Goal: Task Accomplishment & Management: Complete application form

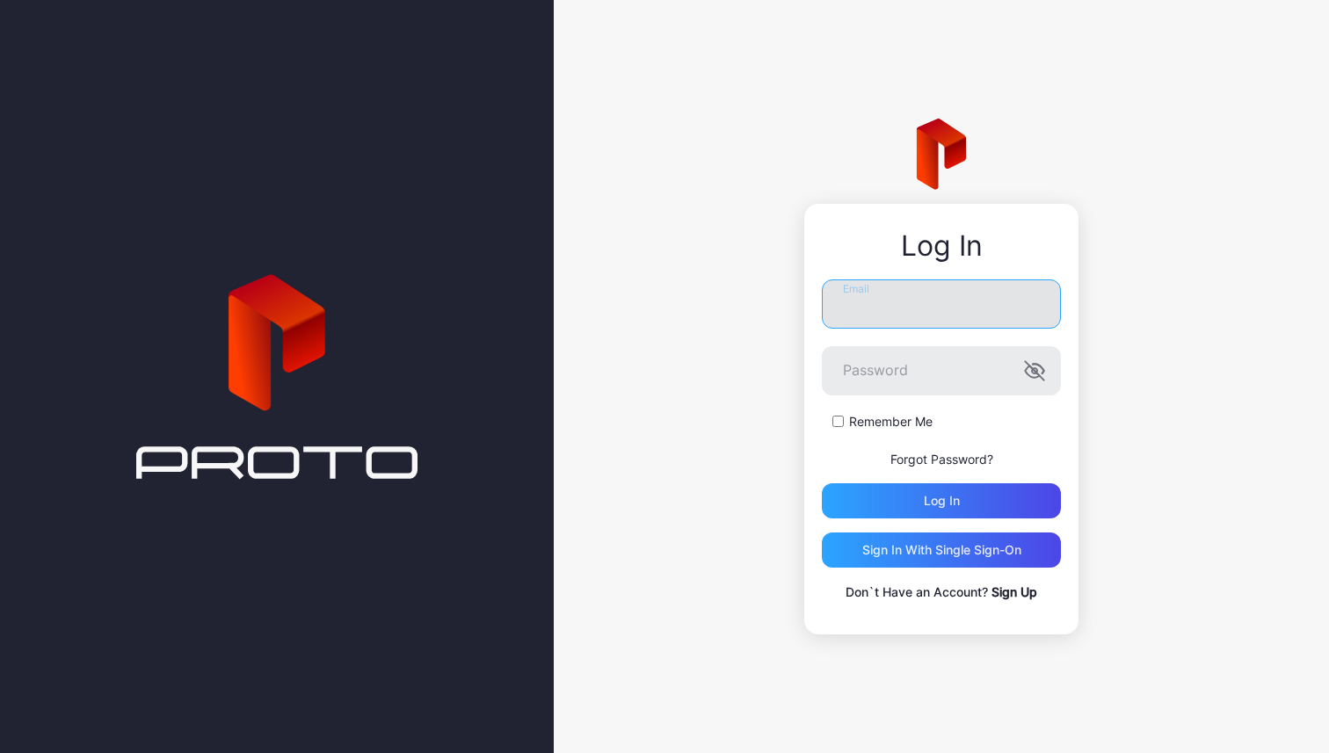
click at [900, 294] on input "Email" at bounding box center [941, 303] width 239 height 49
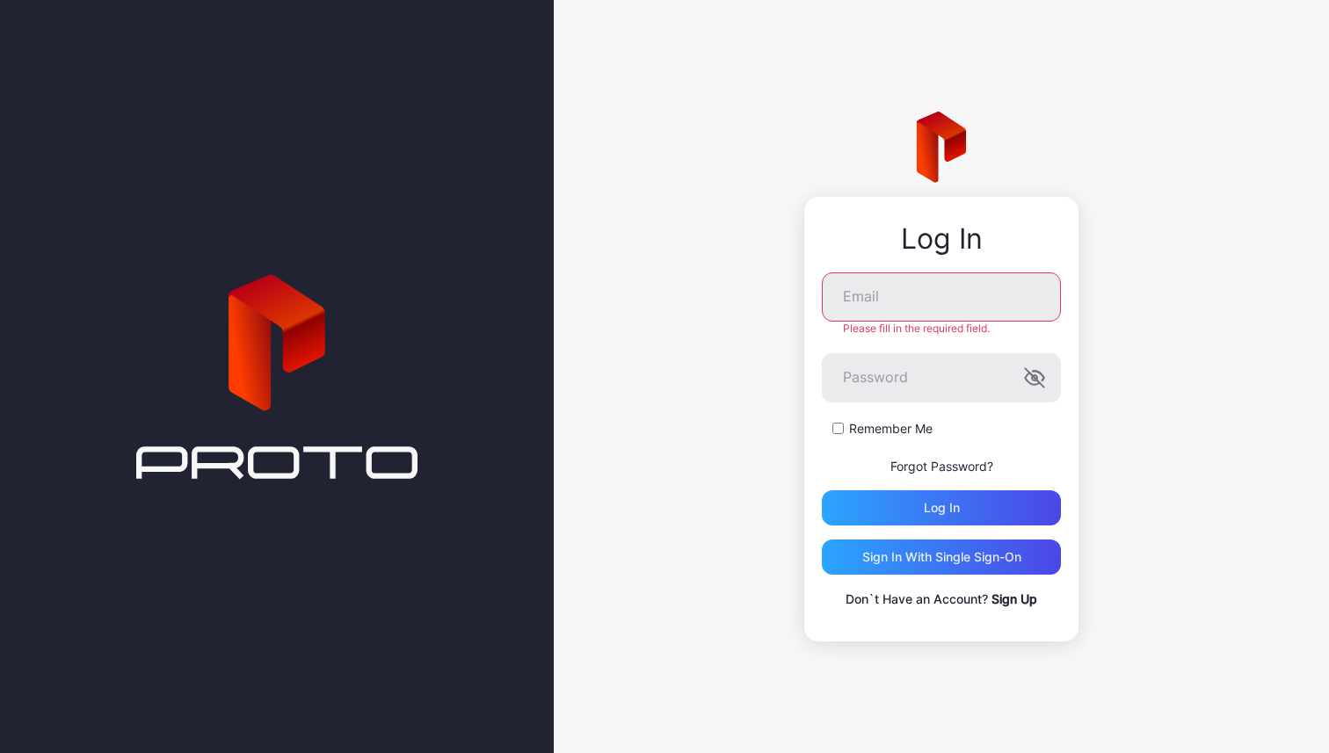
click at [681, 338] on div "Log In Email Please fill in the required field. Password Remember Me Forgot Pas…" at bounding box center [941, 376] width 775 height 753
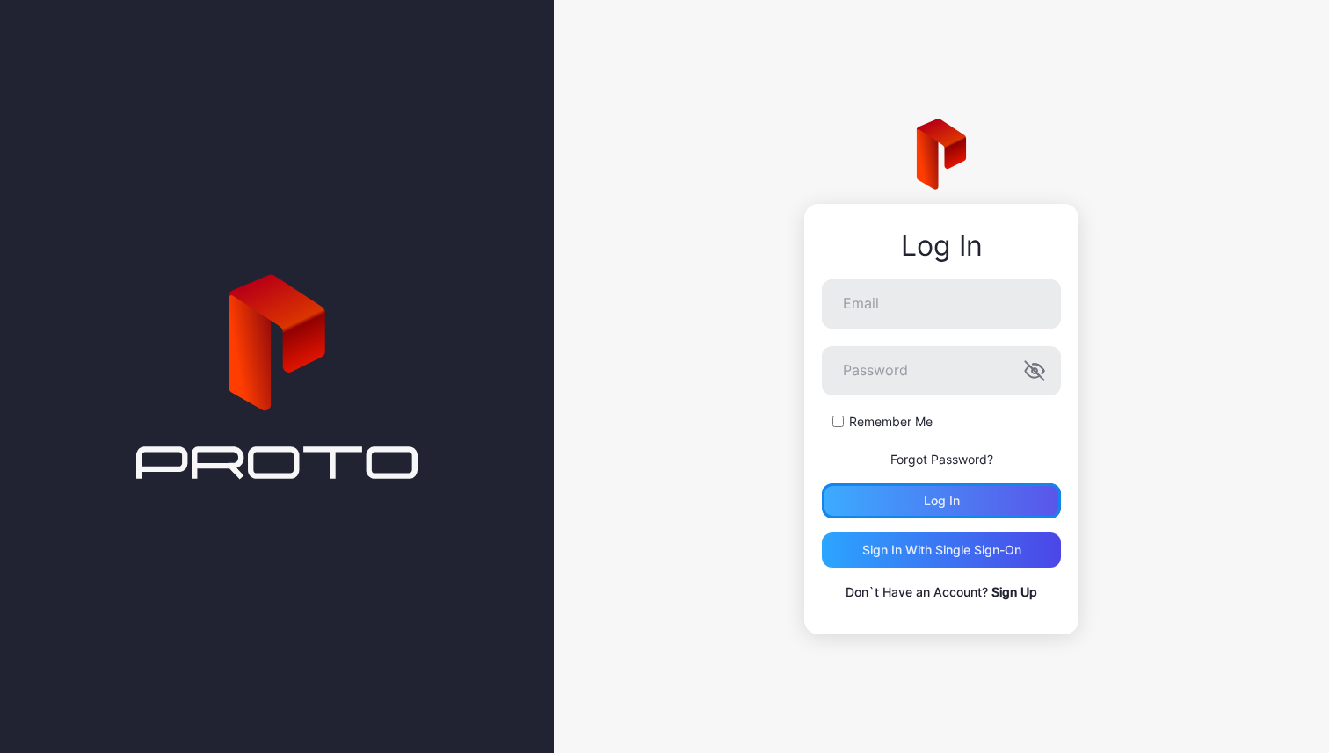
click at [921, 506] on div "Log in" at bounding box center [941, 500] width 239 height 35
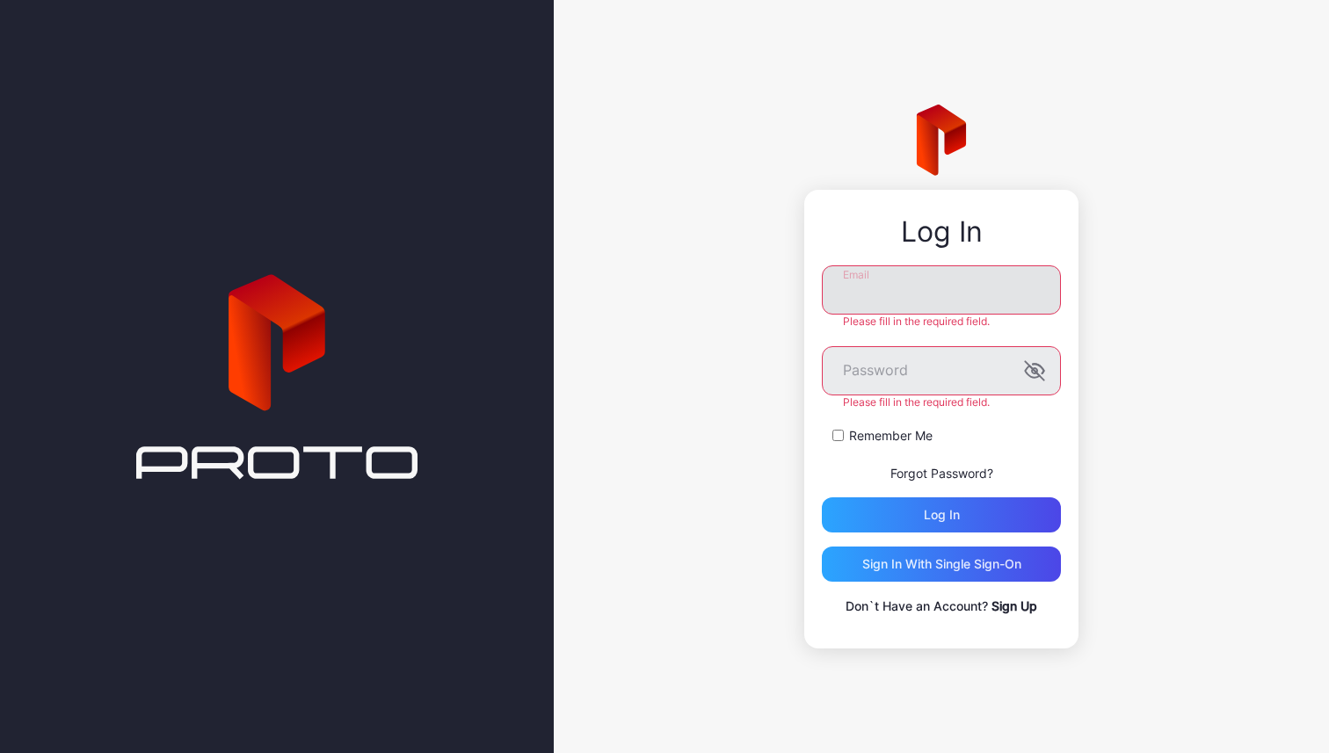
click at [889, 300] on input "Email" at bounding box center [941, 289] width 239 height 49
type input "**********"
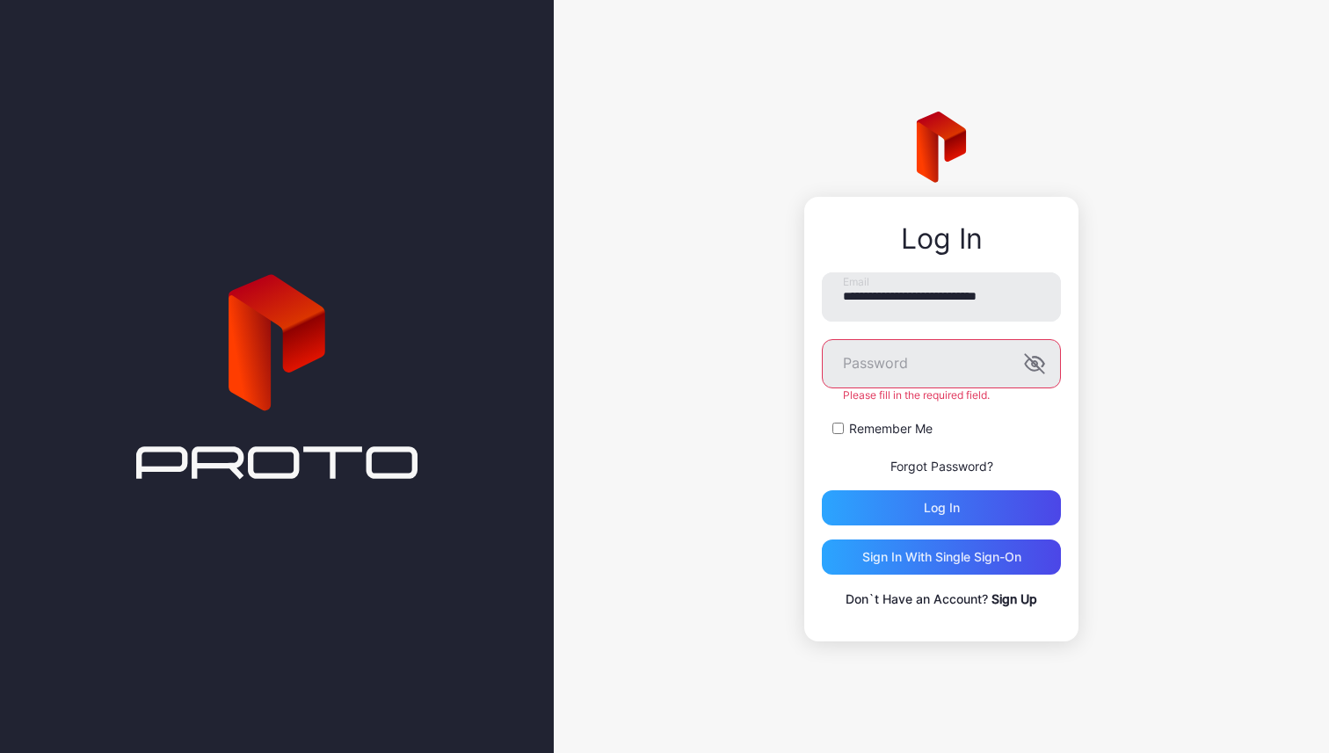
click at [1015, 605] on link "Sign Up" at bounding box center [1014, 599] width 46 height 15
